Goal: Task Accomplishment & Management: Manage account settings

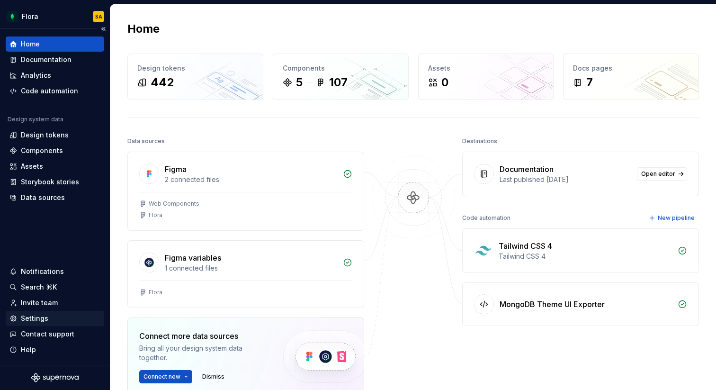
click at [40, 318] on div "Settings" at bounding box center [34, 318] width 27 height 9
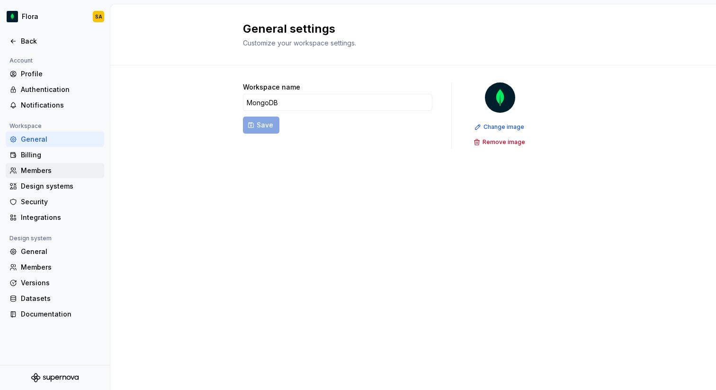
click at [63, 170] on div "Members" at bounding box center [61, 170] width 80 height 9
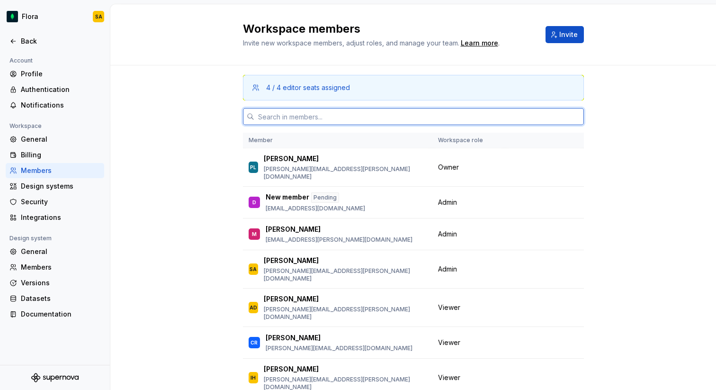
click at [310, 123] on input "text" at bounding box center [419, 116] width 330 height 17
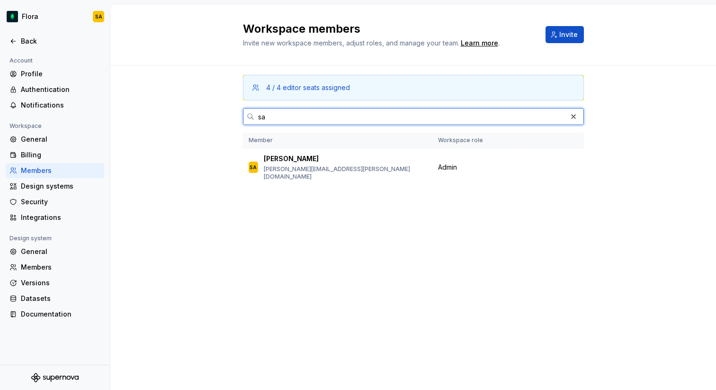
type input "s"
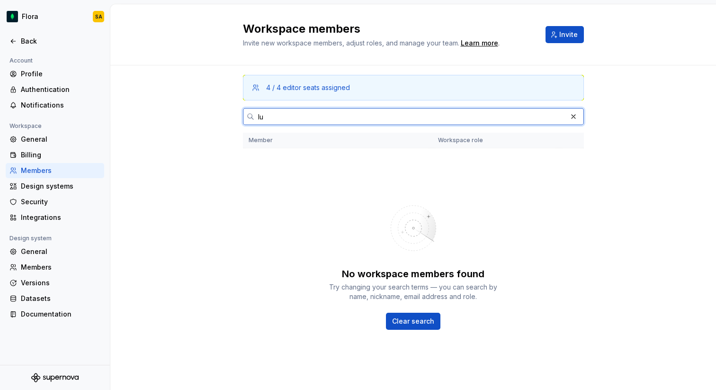
type input "l"
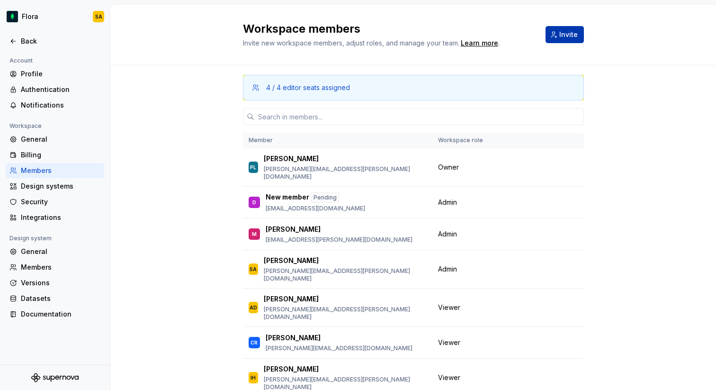
click at [559, 38] on button "Invite" at bounding box center [565, 34] width 38 height 17
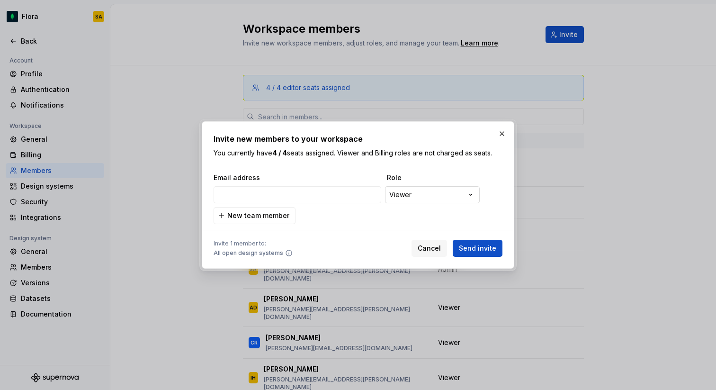
click at [472, 194] on div "**********" at bounding box center [358, 195] width 716 height 390
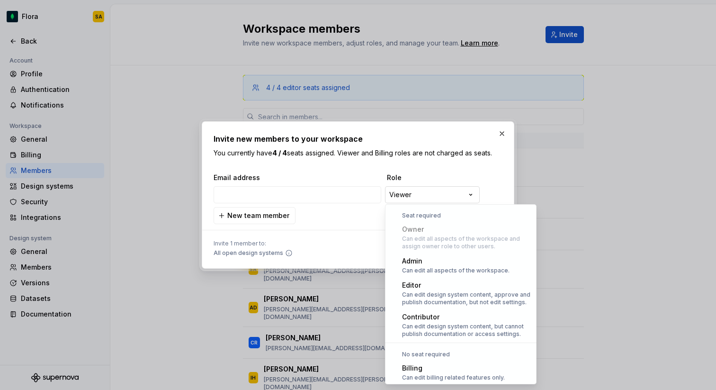
scroll to position [26, 0]
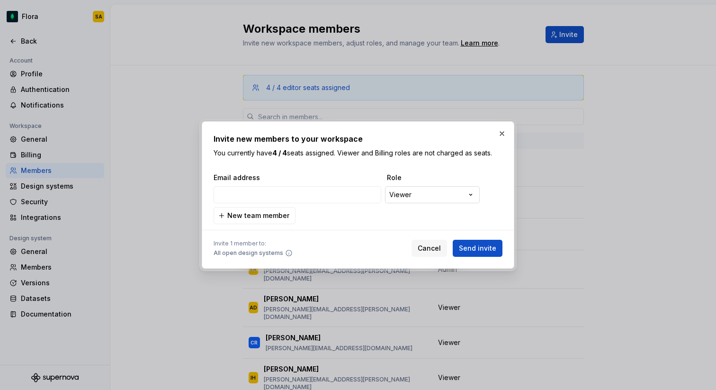
click at [467, 193] on div "**********" at bounding box center [358, 195] width 716 height 390
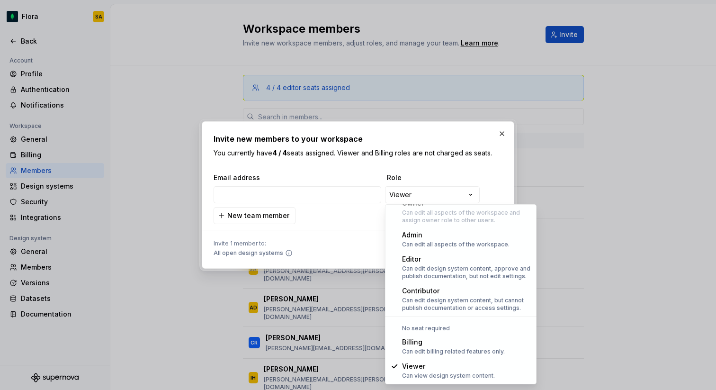
click at [622, 226] on div at bounding box center [358, 195] width 716 height 390
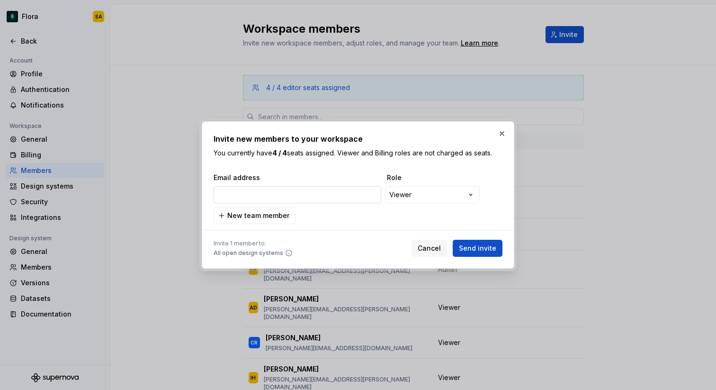
click at [329, 191] on input "email" at bounding box center [298, 194] width 168 height 17
paste input "luke.bonanomi@mongodb.com"
type input "luke.bonanomi@mongodb.com"
click at [481, 249] on span "Send invite" at bounding box center [477, 248] width 37 height 9
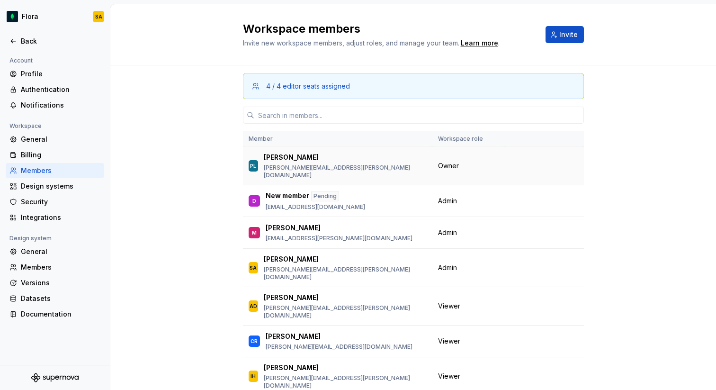
scroll to position [2, 0]
click at [343, 108] on input "text" at bounding box center [419, 114] width 330 height 17
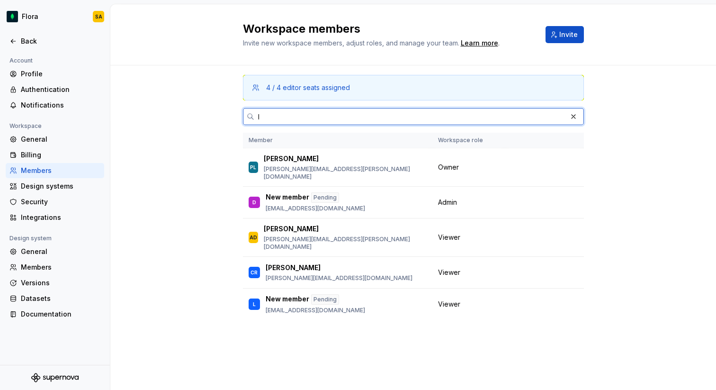
scroll to position [0, 0]
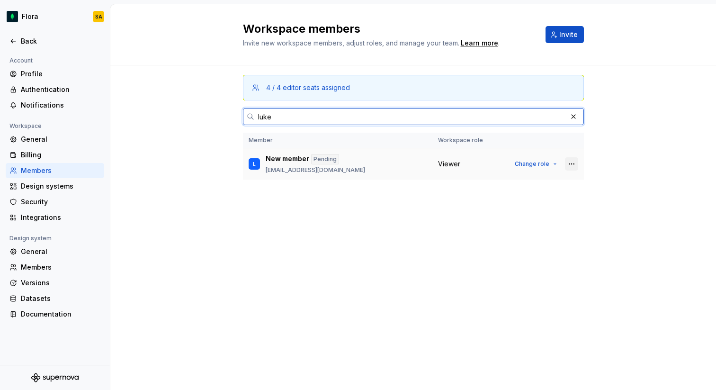
type input "luke"
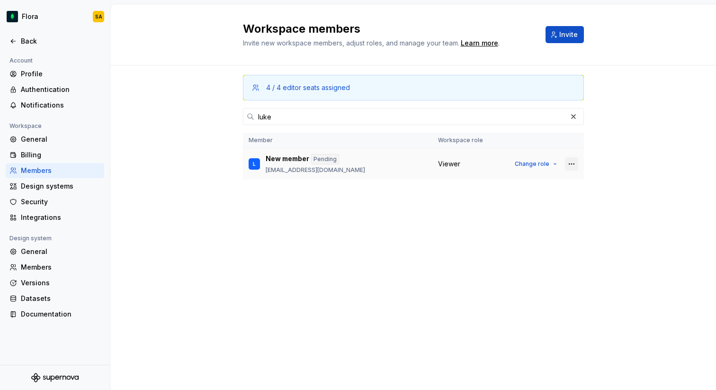
click at [570, 163] on button "button" at bounding box center [571, 163] width 13 height 13
click at [681, 173] on div "4 / 4 editor seats assigned luke Member Workspace role L New member Pending luk…" at bounding box center [413, 140] width 606 height 150
click at [571, 165] on button "button" at bounding box center [571, 163] width 13 height 13
click at [555, 200] on div "Remove from workspace" at bounding box center [523, 201] width 100 height 9
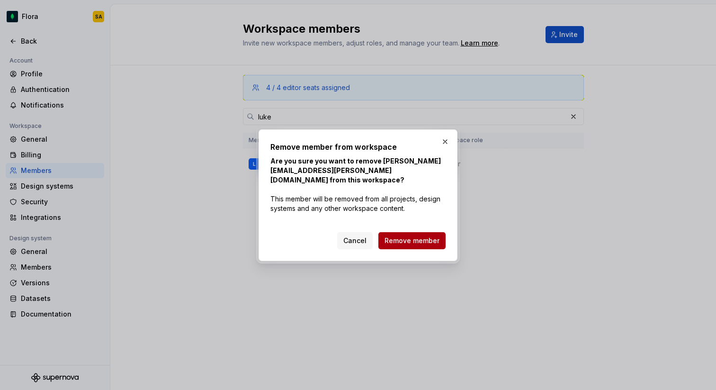
click at [420, 236] on span "Remove member" at bounding box center [412, 240] width 55 height 9
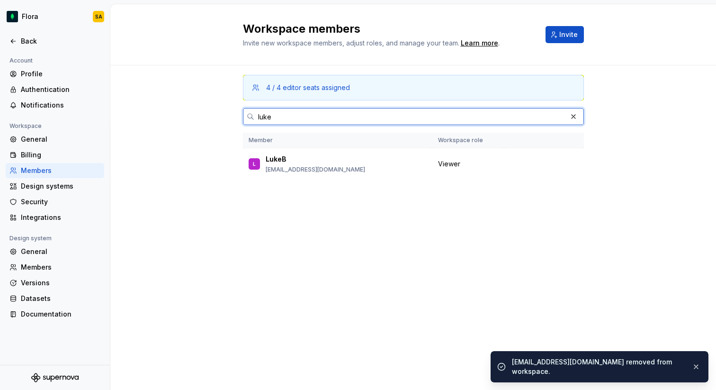
click at [286, 119] on input "luke" at bounding box center [410, 116] width 313 height 17
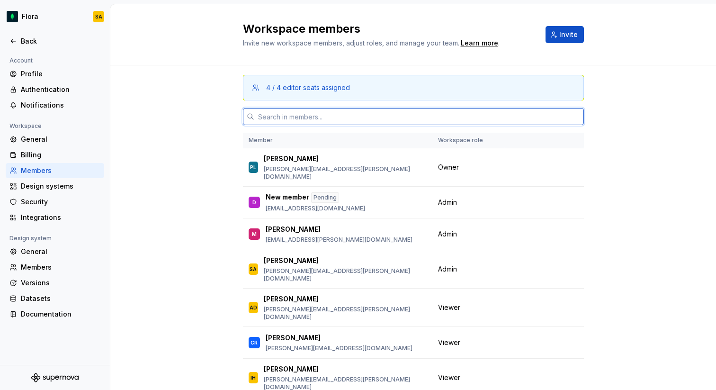
click at [331, 115] on input "text" at bounding box center [419, 116] width 330 height 17
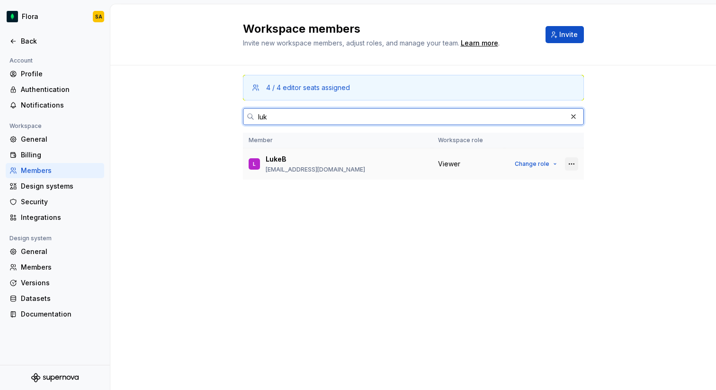
type input "luk"
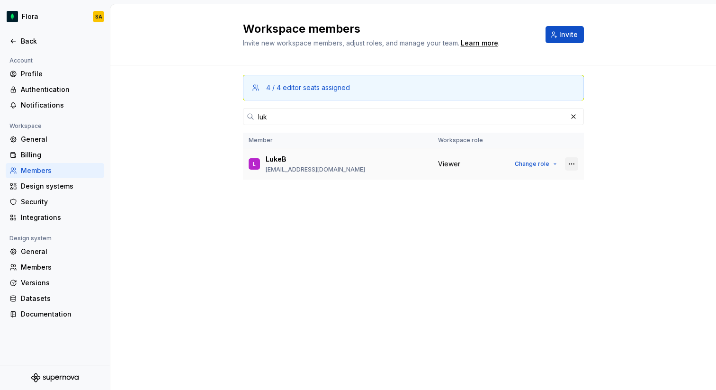
click at [566, 163] on button "button" at bounding box center [571, 163] width 13 height 13
click at [531, 189] on span "Remove from workspace" at bounding box center [517, 182] width 118 height 15
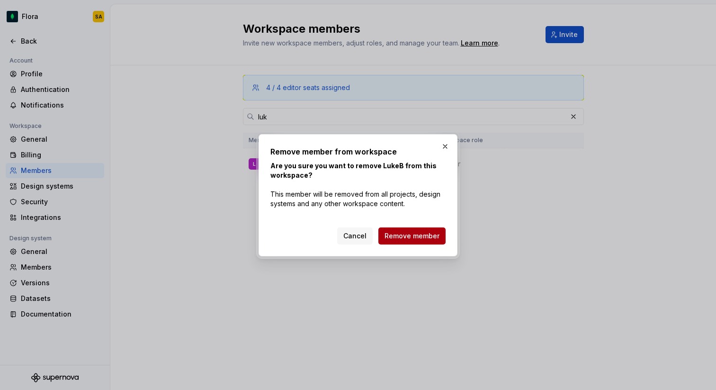
click at [426, 236] on span "Remove member" at bounding box center [412, 235] width 55 height 9
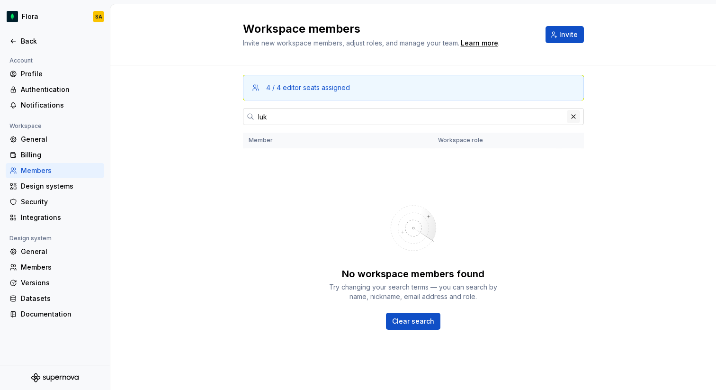
click at [578, 117] on button "button" at bounding box center [573, 116] width 13 height 13
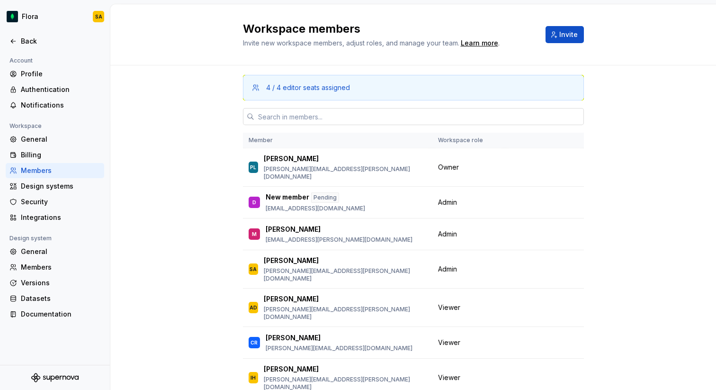
click at [340, 118] on input "text" at bounding box center [419, 116] width 330 height 17
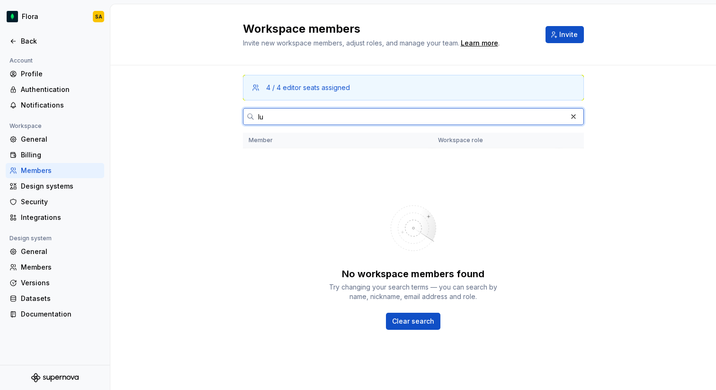
type input "l"
